Goal: Register for event/course

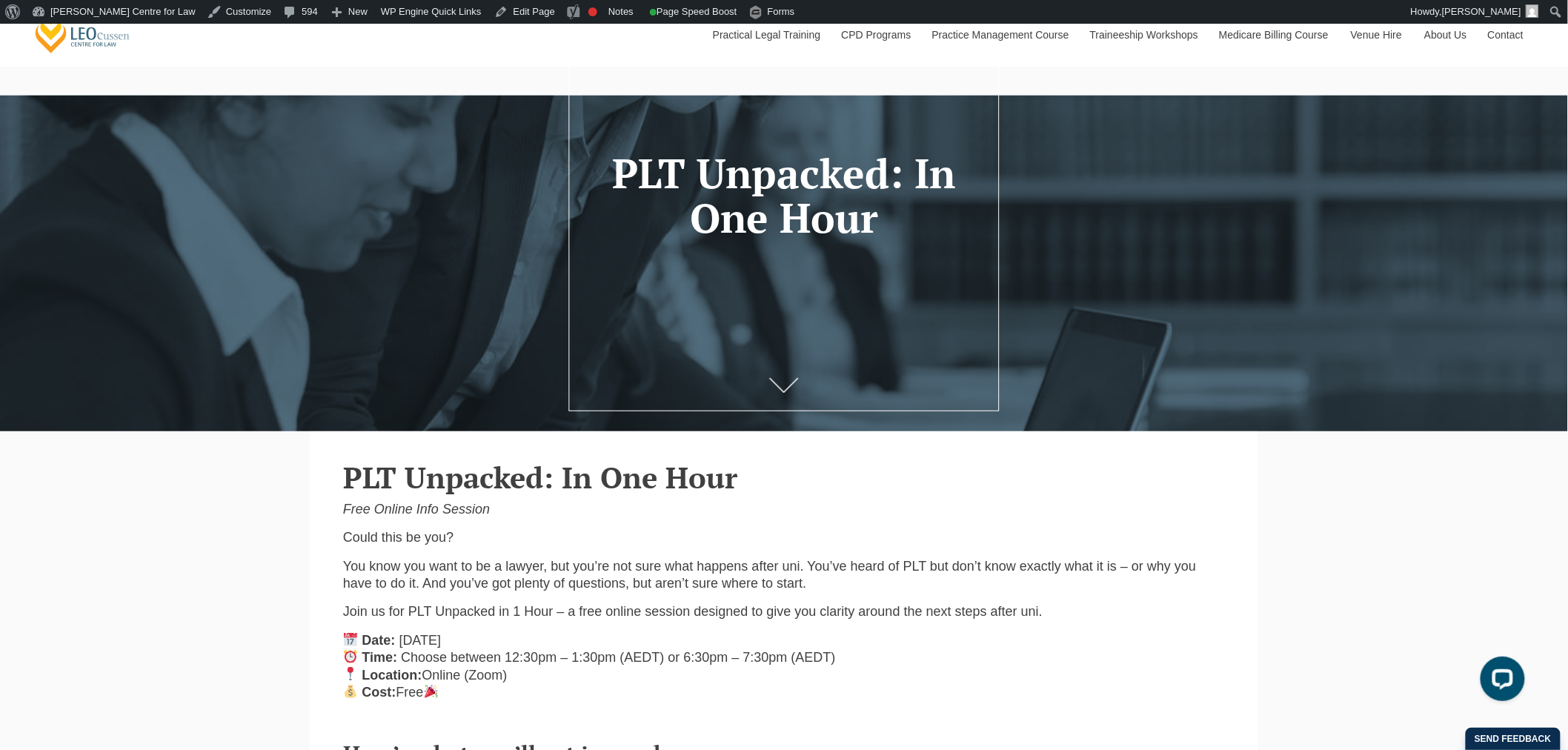
scroll to position [411, 0]
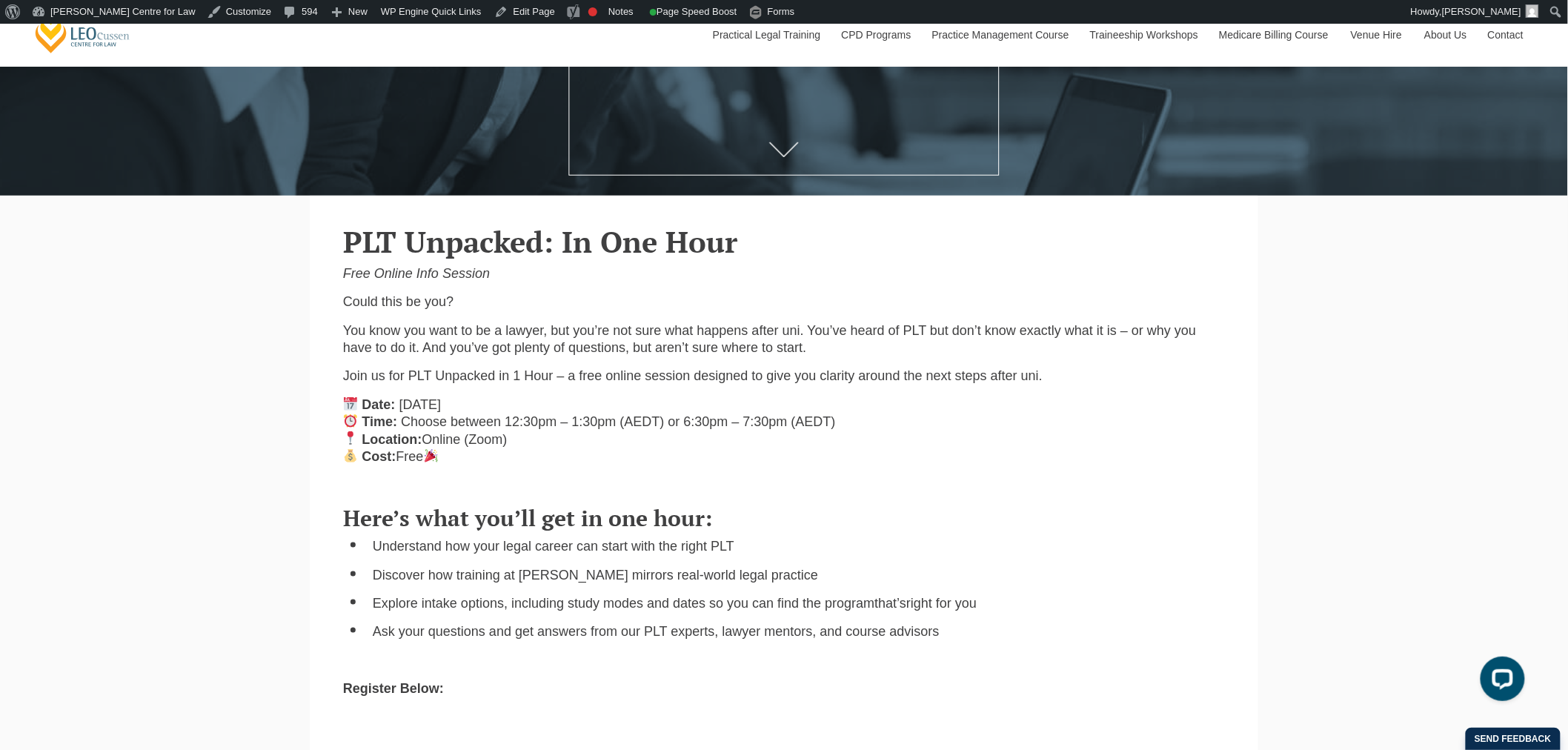
click at [359, 344] on p "You know you want to be a lawyer, but you’re not sure what happens after uni. Y…" at bounding box center [784, 339] width 882 height 35
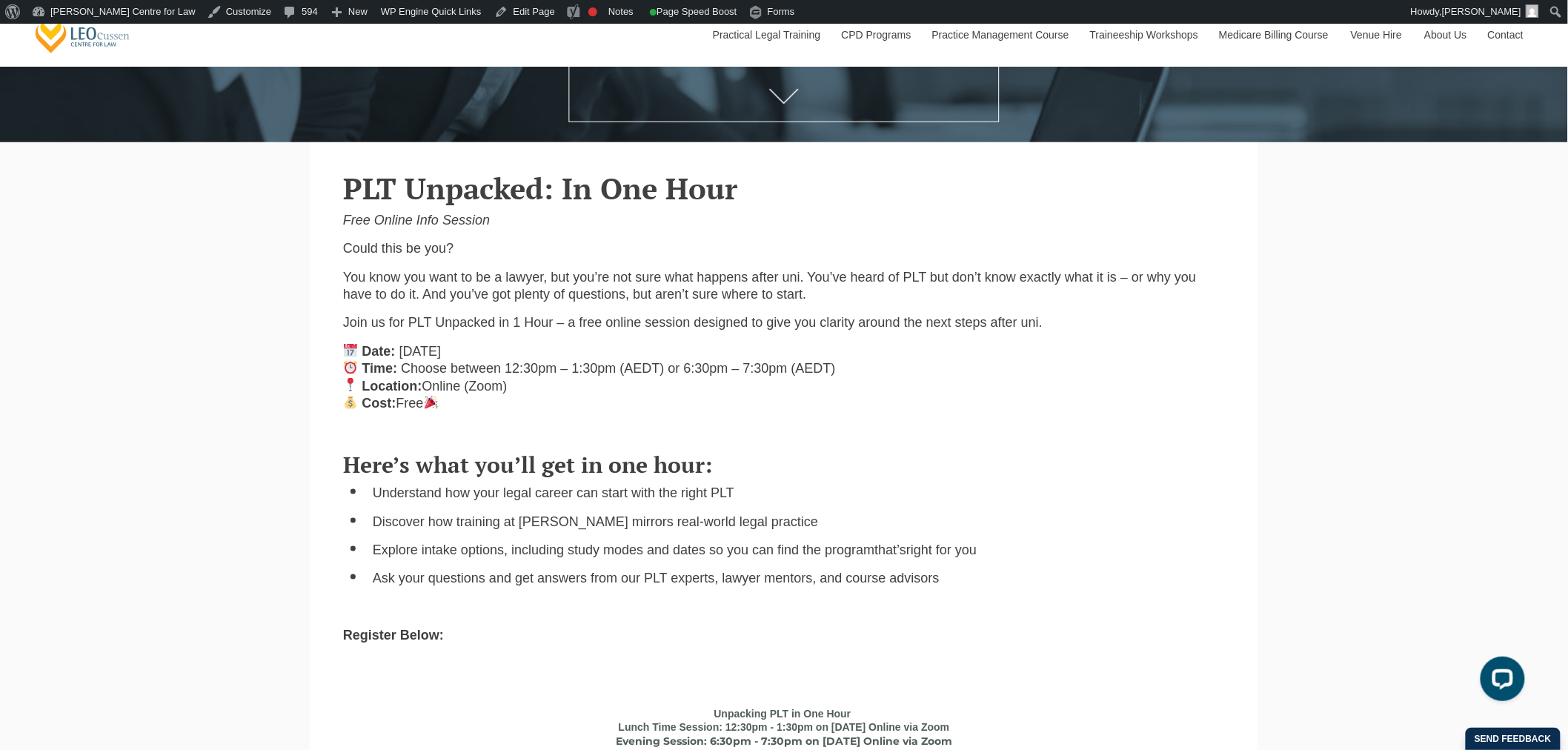
scroll to position [493, 0]
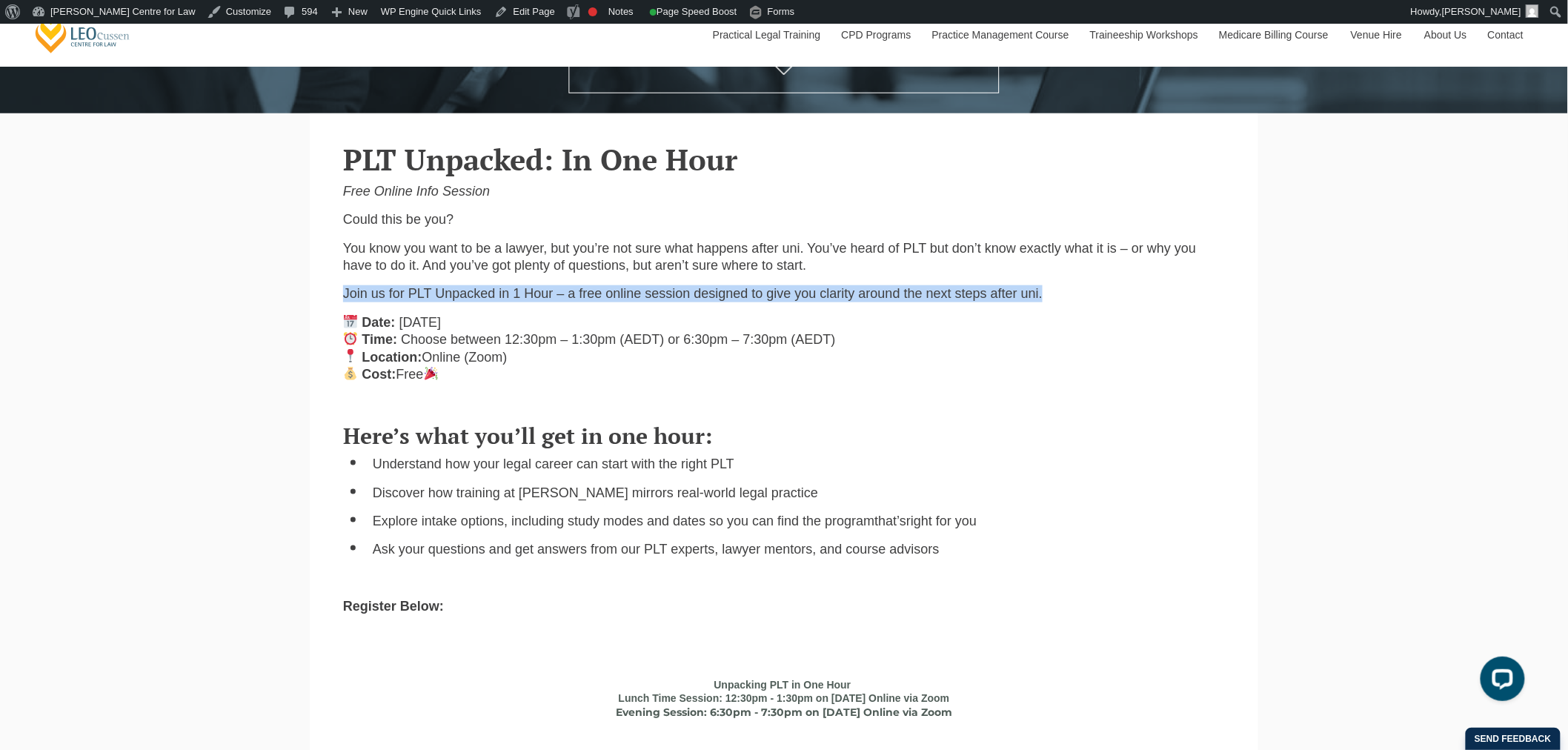
drag, startPoint x: 344, startPoint y: 297, endPoint x: 1078, endPoint y: 304, distance: 734.0
click at [1078, 303] on p "Join us for PLT Unpacked in 1 Hour – a free online session designed to give you…" at bounding box center [784, 294] width 882 height 17
copy p "Join us for PLT Unpacked in 1 Hour – a free online session designed to give you…"
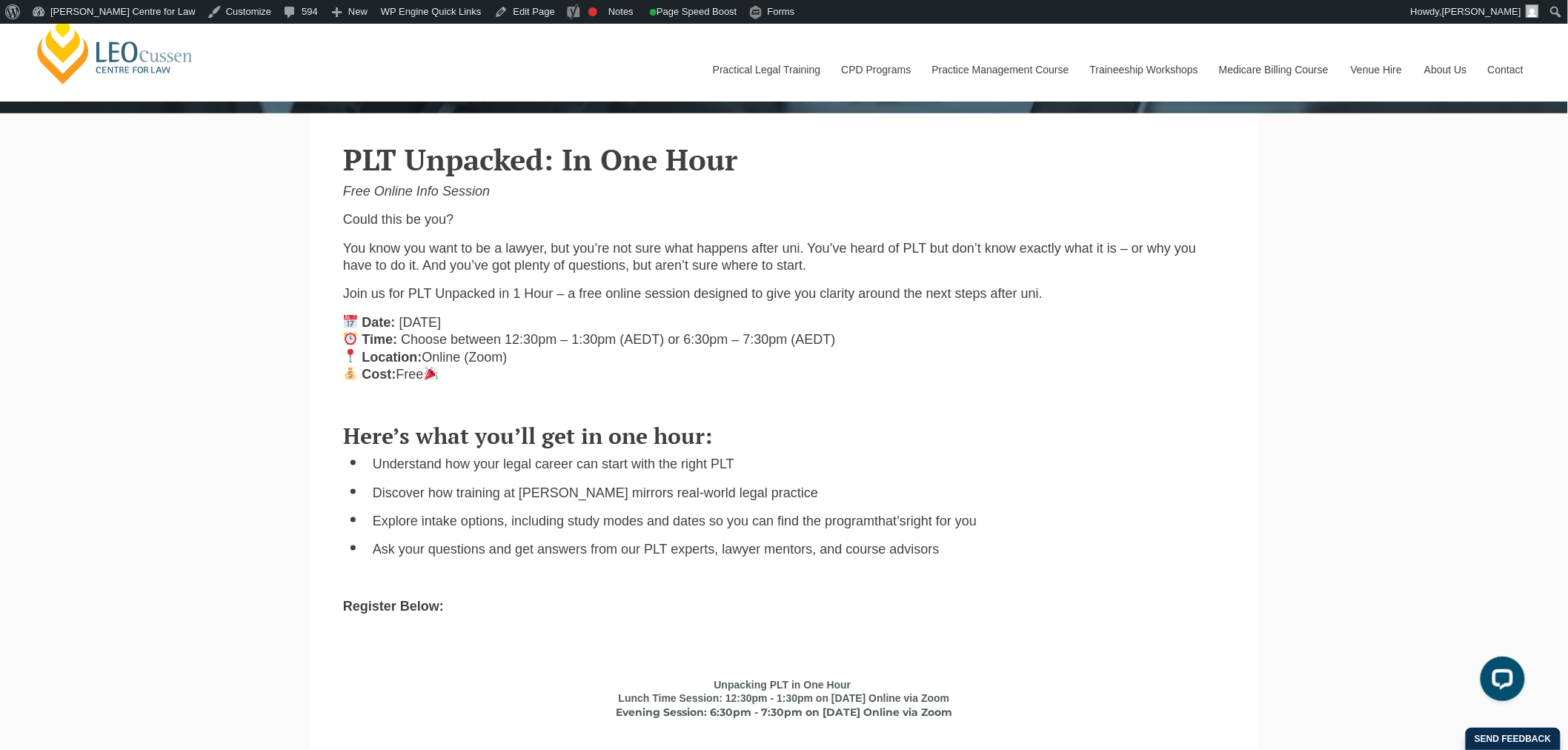
click at [660, 210] on div "PLT Unpacked: In One Hour Free Online Info Session Could this be you? You know …" at bounding box center [784, 261] width 904 height 267
